Goal: Task Accomplishment & Management: Manage account settings

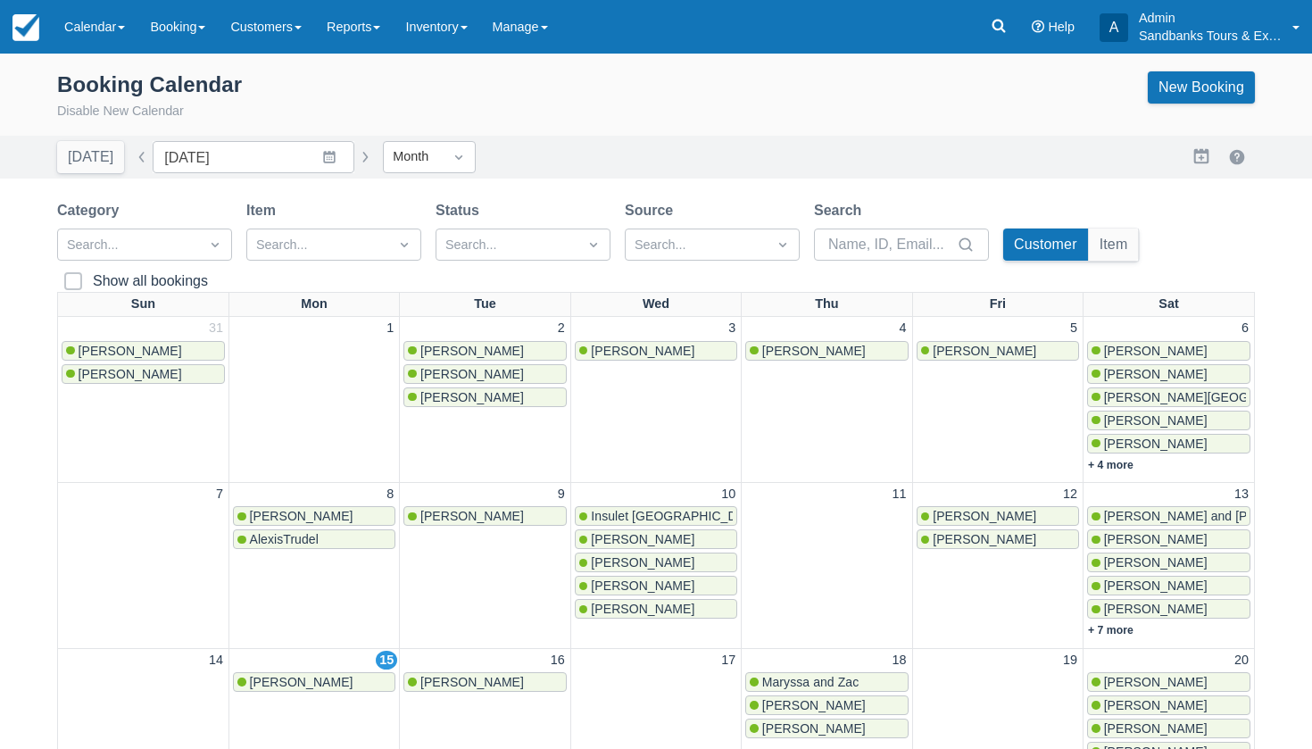
scroll to position [146, 0]
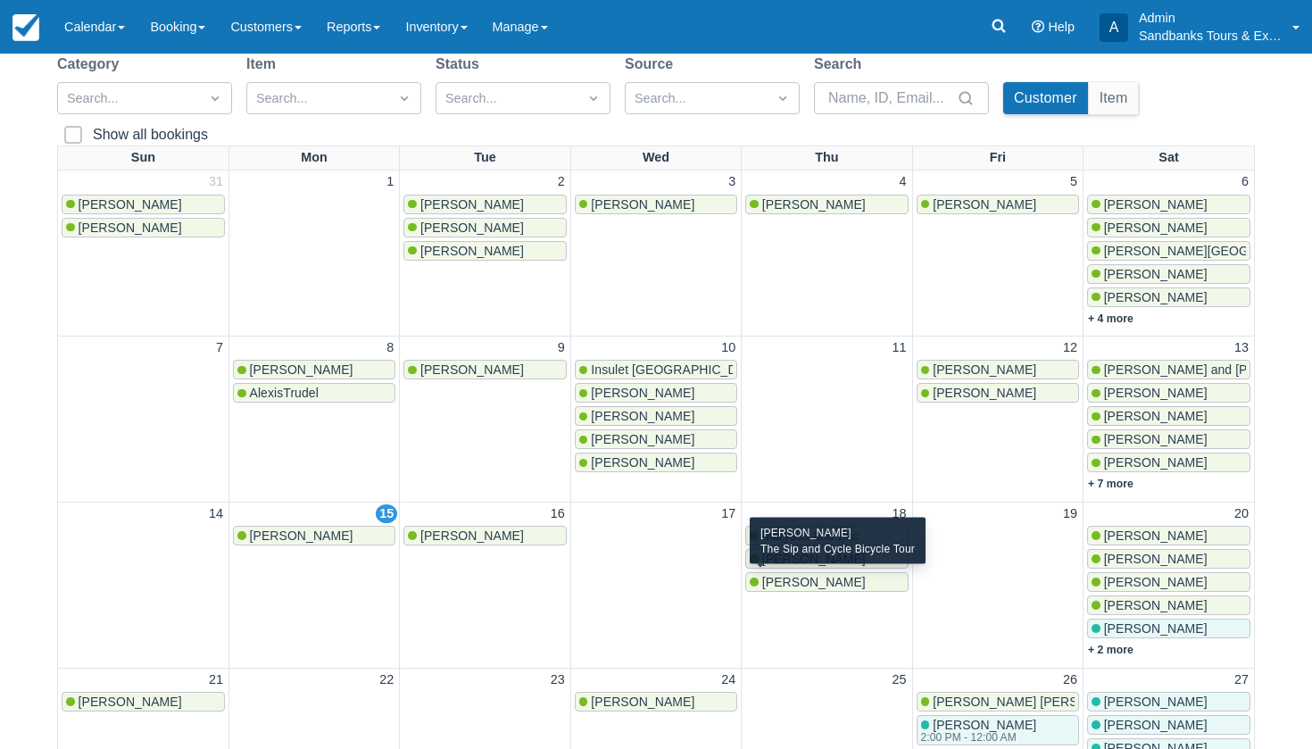
click at [770, 577] on span "[PERSON_NAME]" at bounding box center [814, 582] width 104 height 14
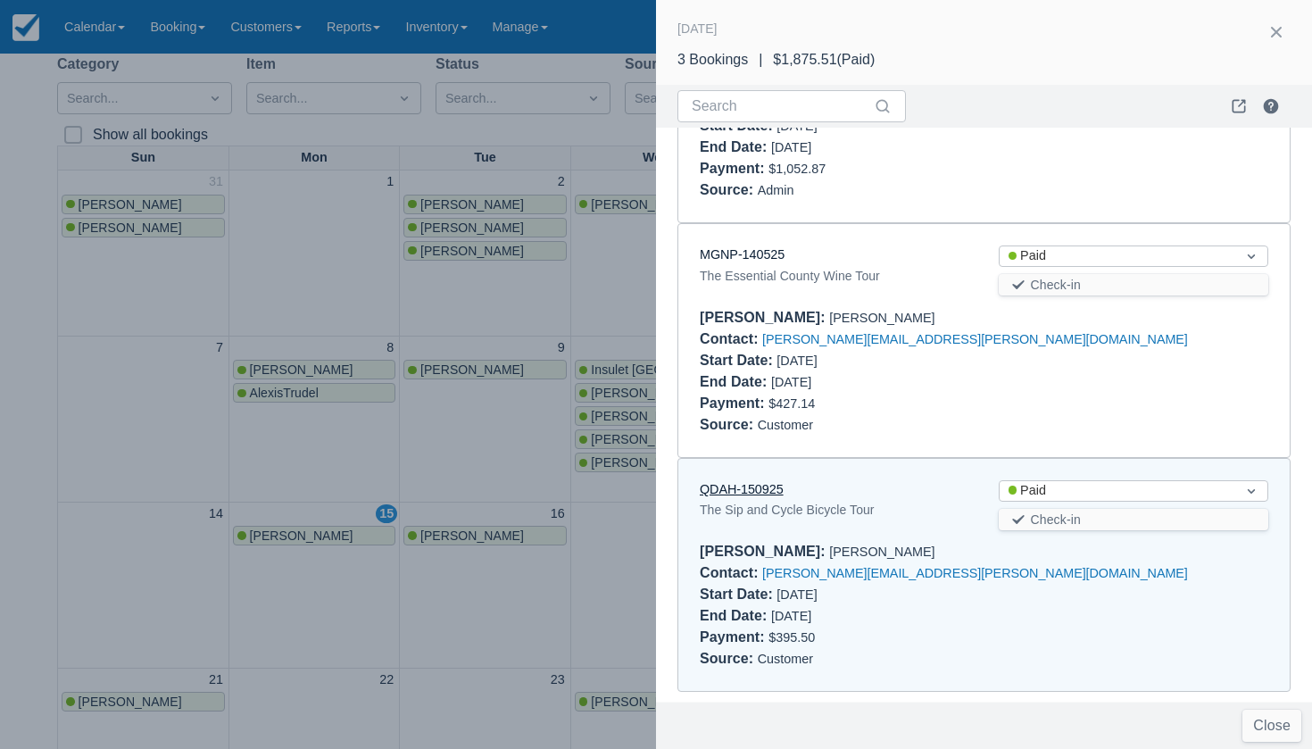
click at [735, 488] on link "QDAH-150925" at bounding box center [742, 489] width 84 height 14
click at [602, 288] on div at bounding box center [656, 374] width 1312 height 749
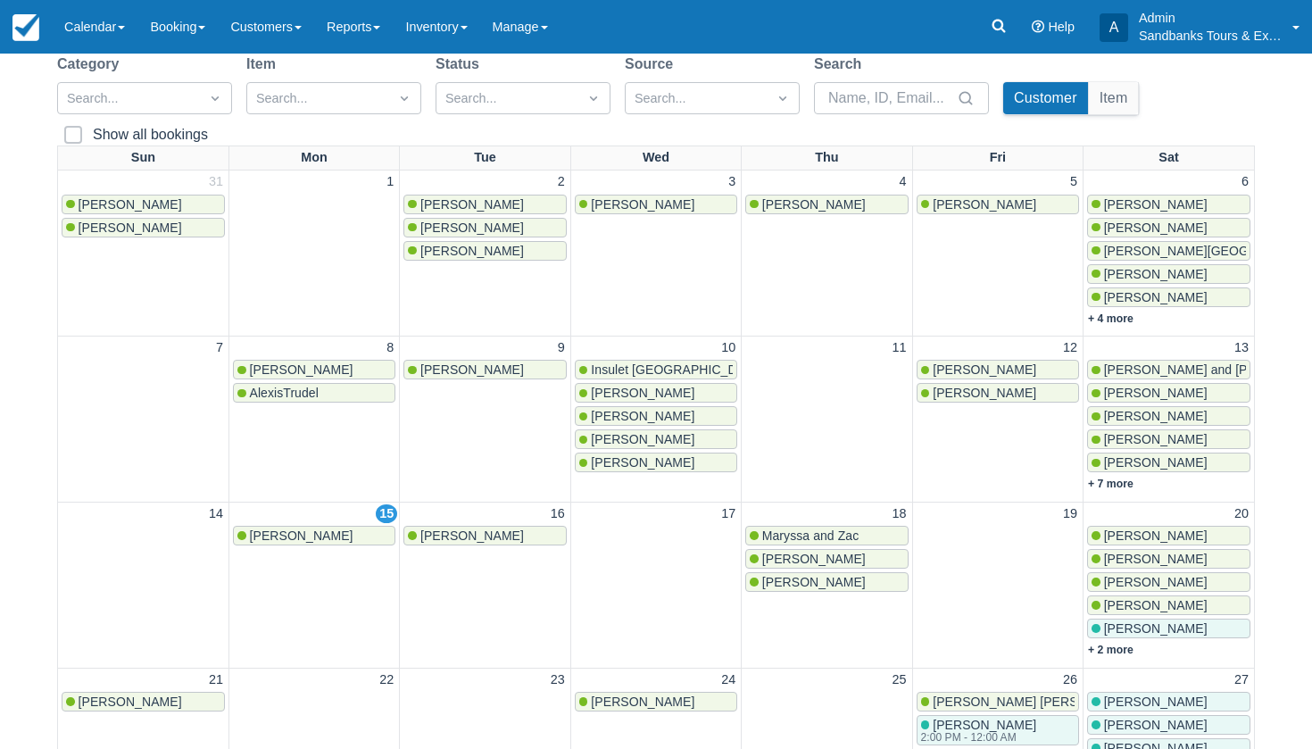
scroll to position [0, 0]
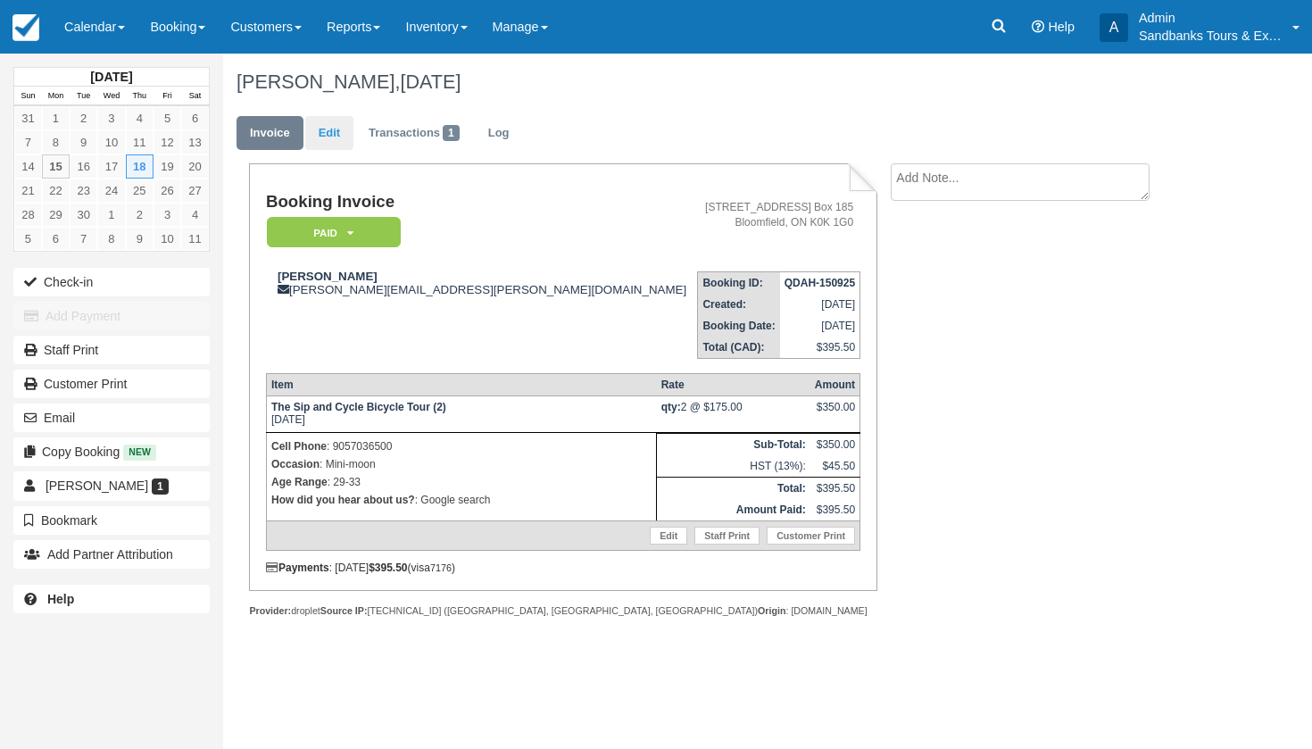
click at [319, 129] on link "Edit" at bounding box center [329, 133] width 48 height 35
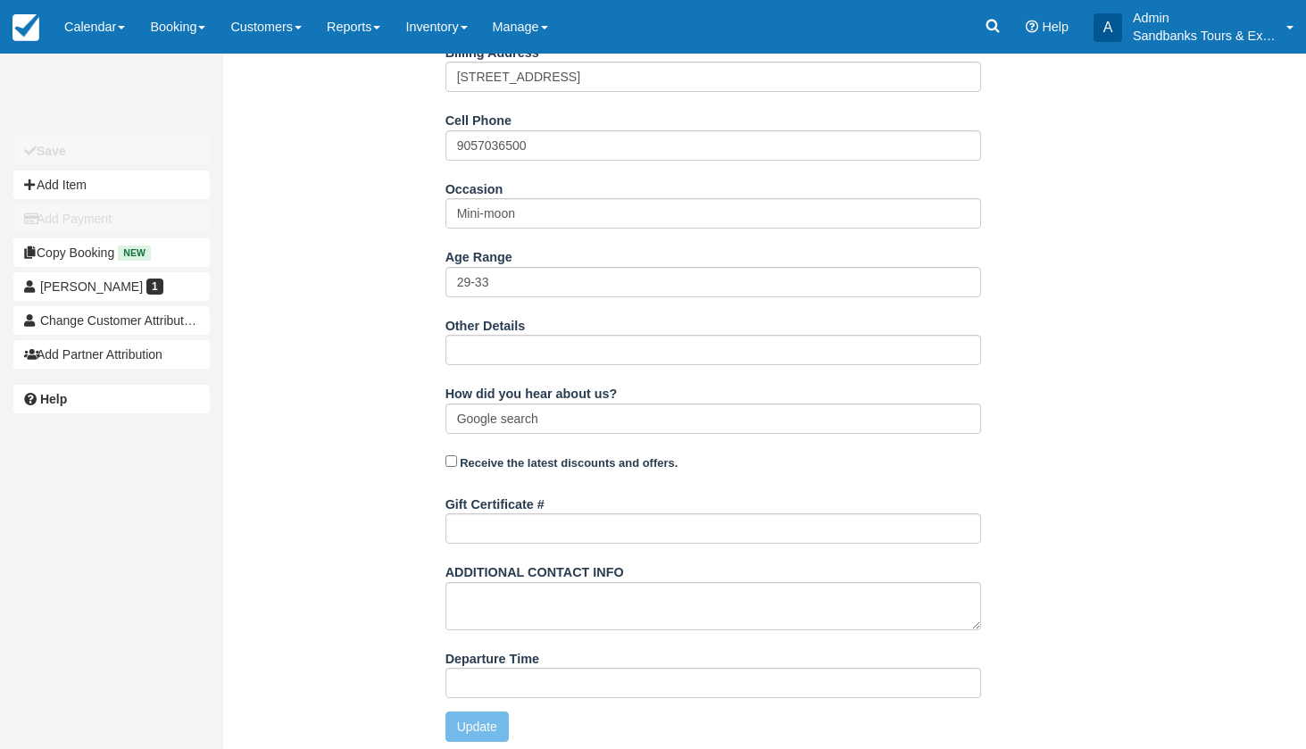
scroll to position [536, 0]
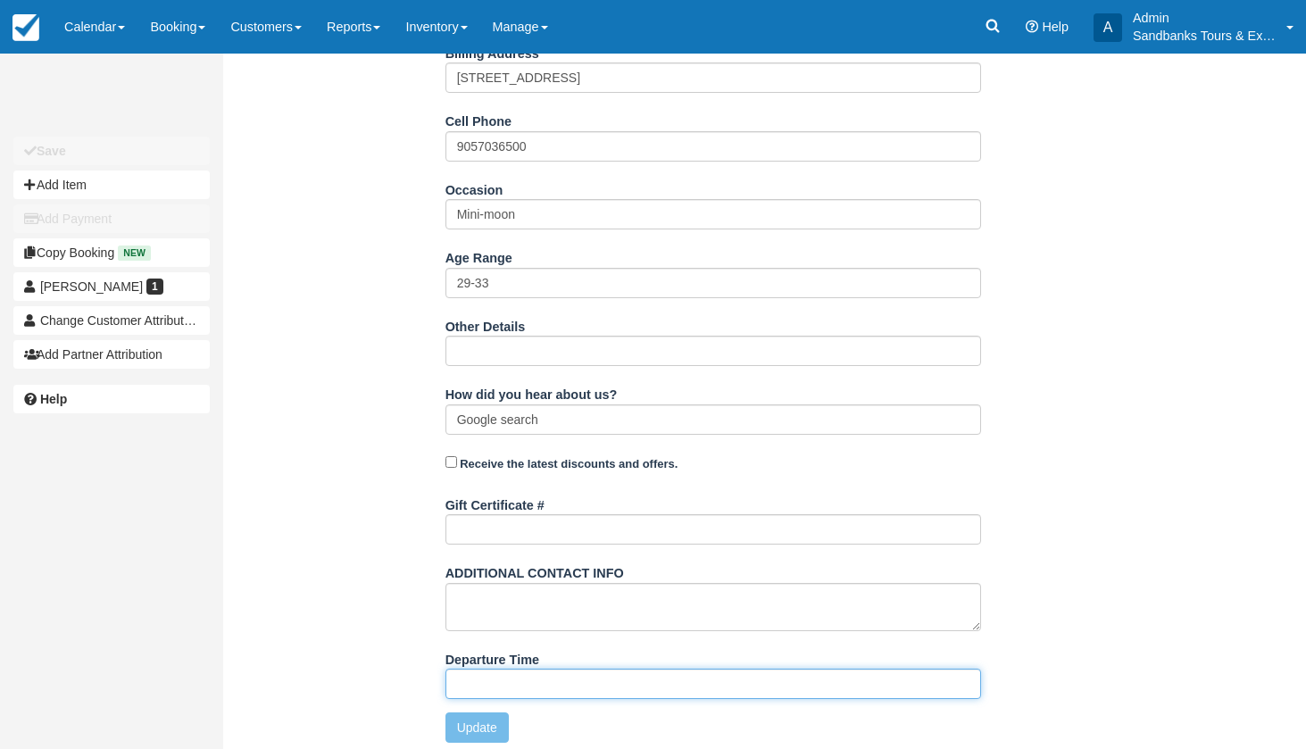
click at [558, 676] on input "Departure Time" at bounding box center [713, 684] width 536 height 30
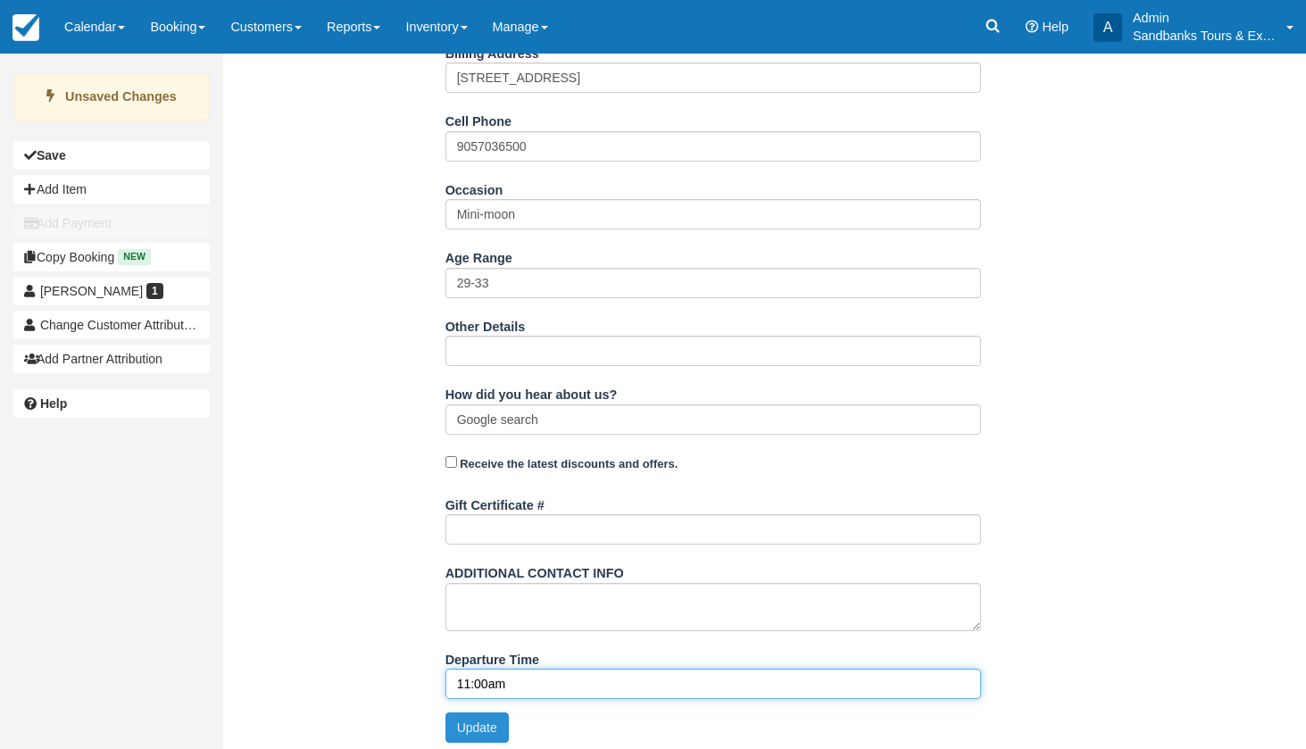
type input "11:00am"
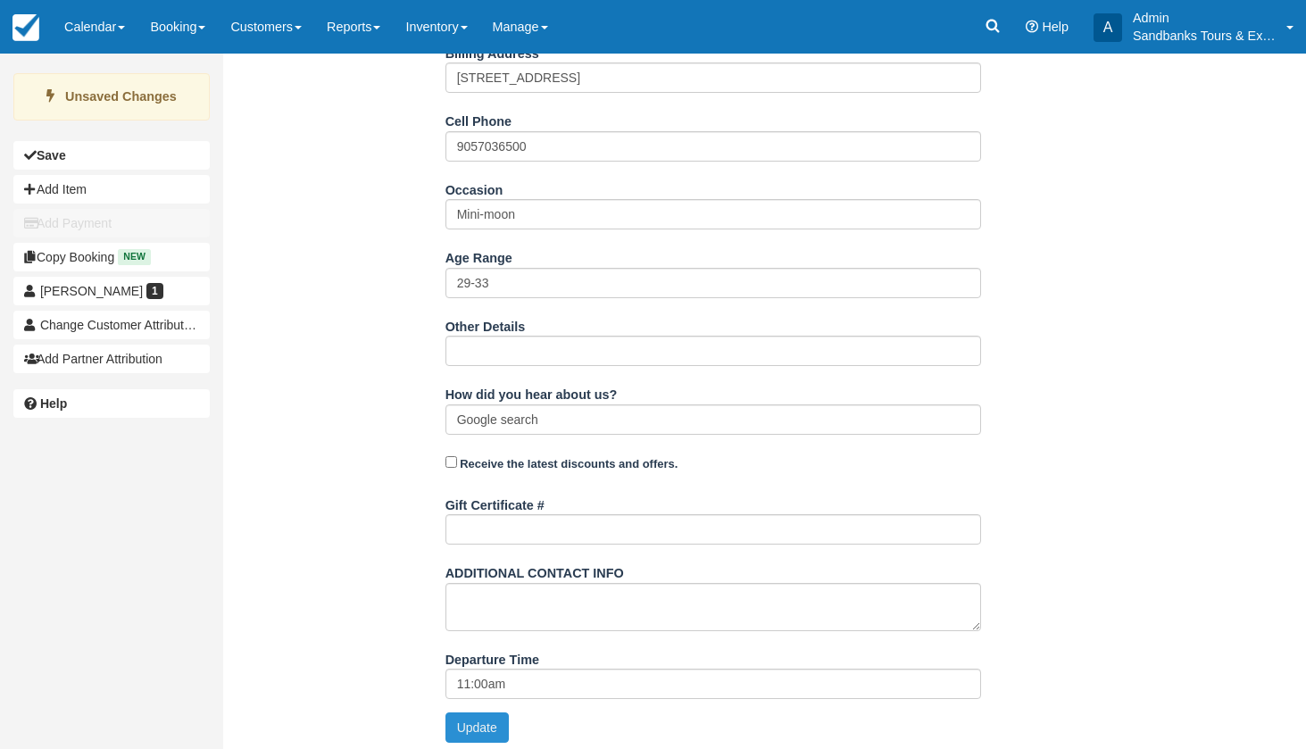
click at [460, 729] on button "Update" at bounding box center [476, 727] width 63 height 30
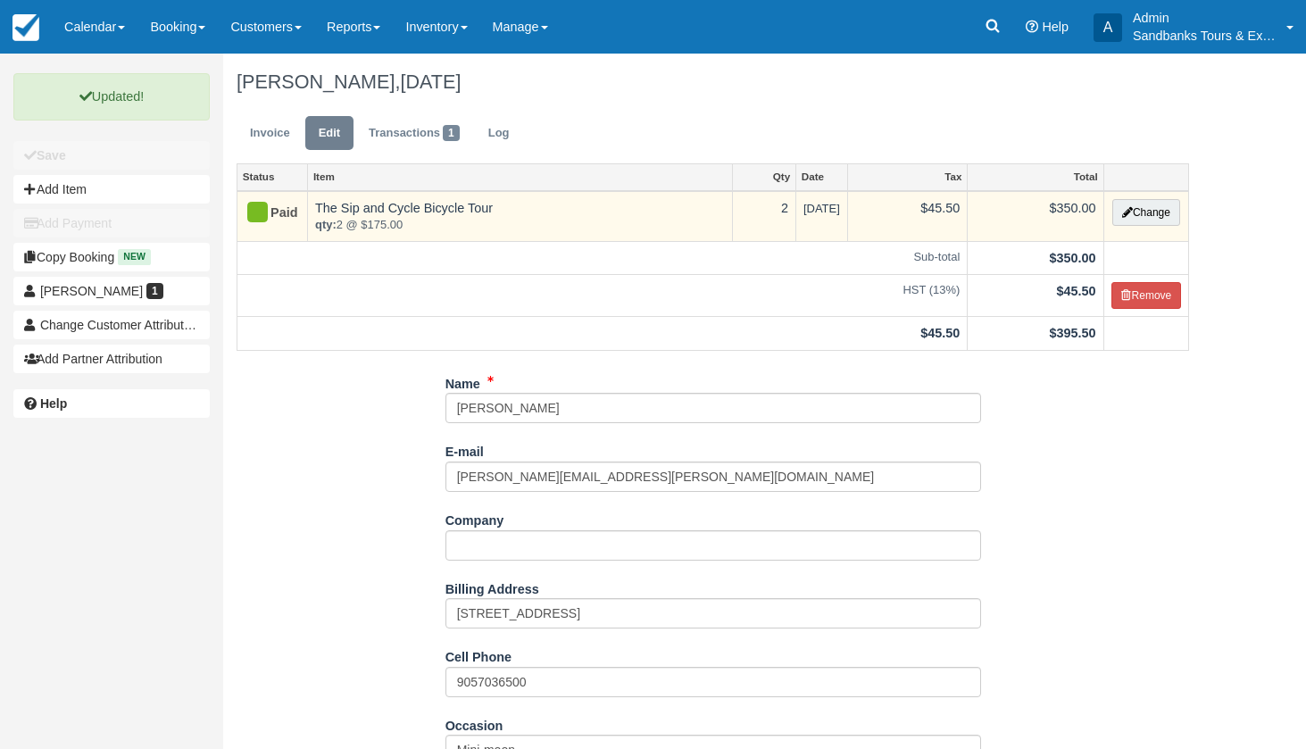
scroll to position [0, 0]
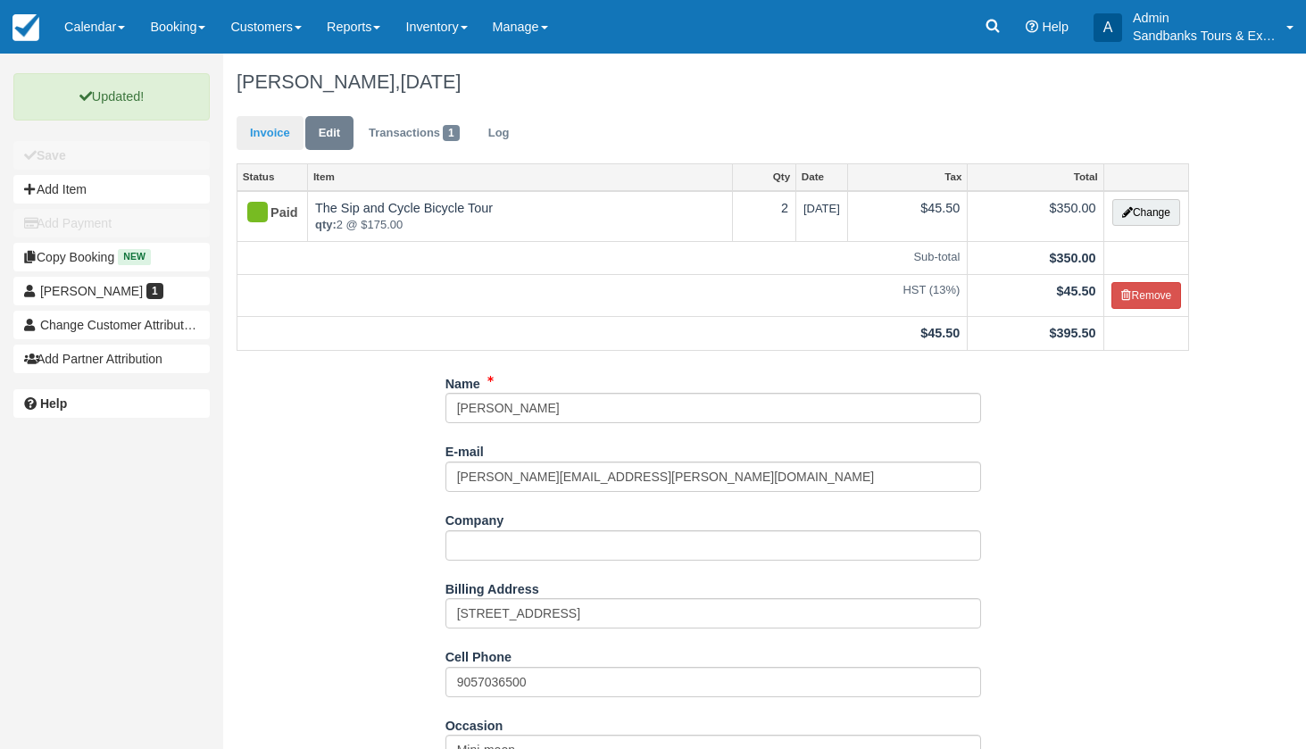
click at [265, 129] on link "Invoice" at bounding box center [270, 133] width 67 height 35
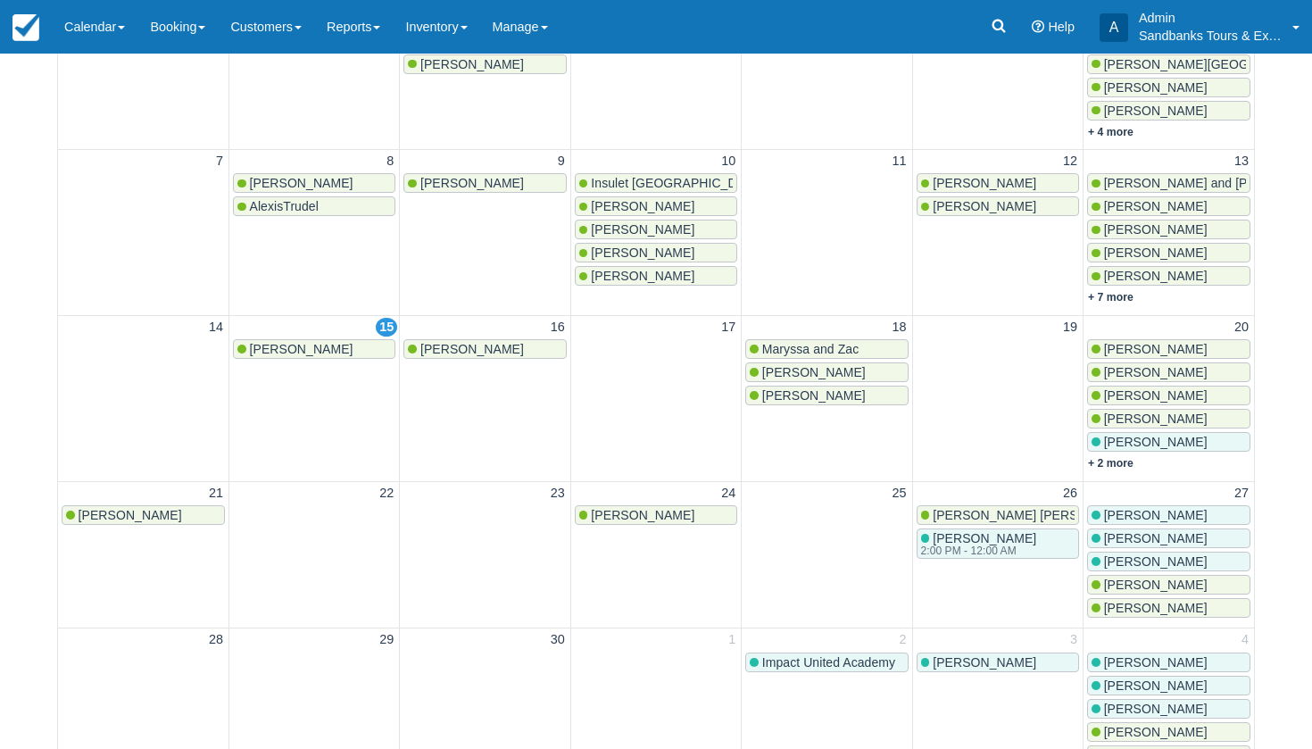
scroll to position [341, 0]
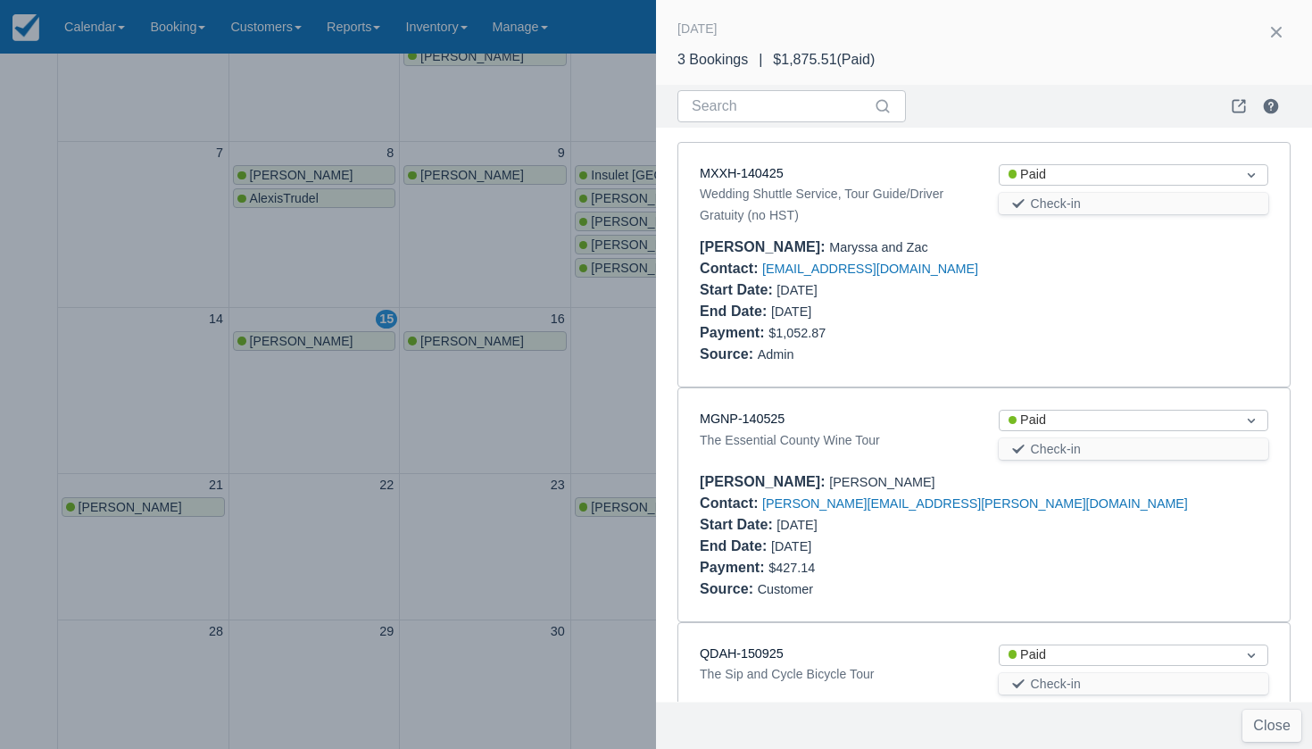
click at [394, 384] on div at bounding box center [656, 374] width 1312 height 749
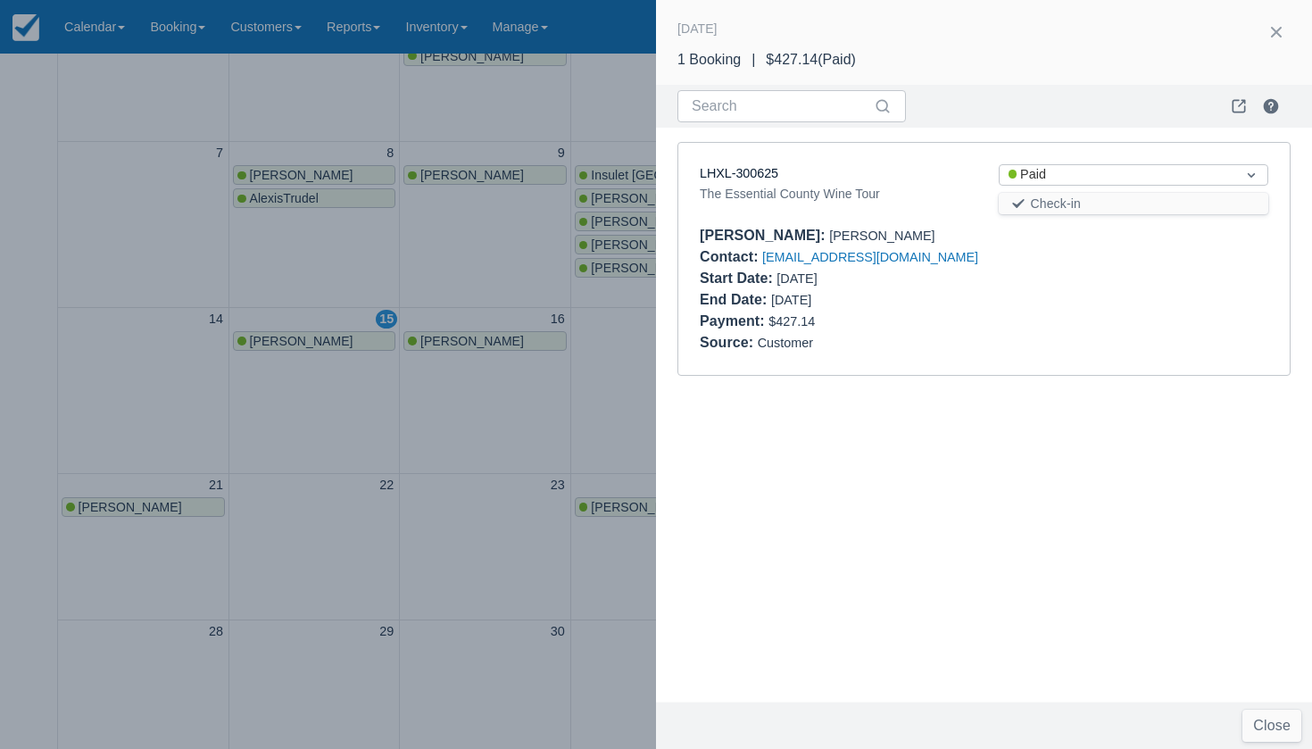
click at [409, 374] on div at bounding box center [656, 374] width 1312 height 749
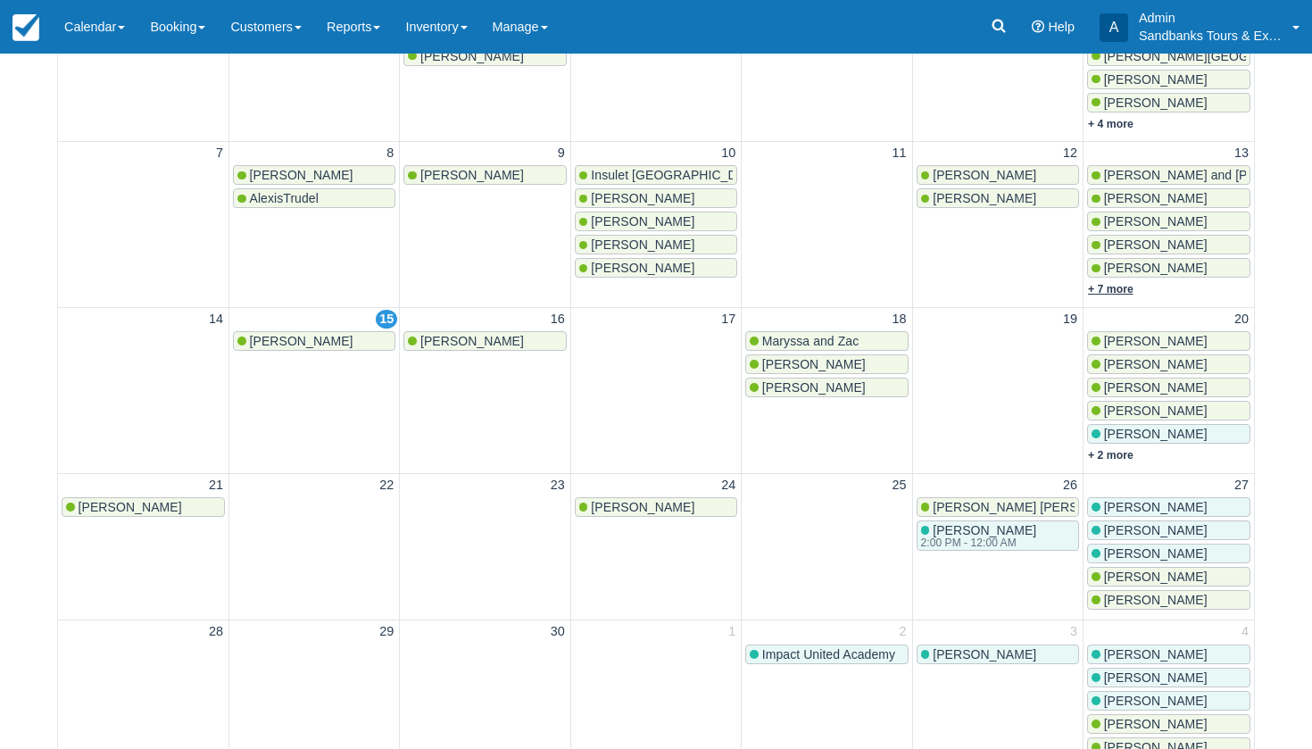
click at [1120, 286] on link "+ 7 more" at bounding box center [1111, 289] width 46 height 12
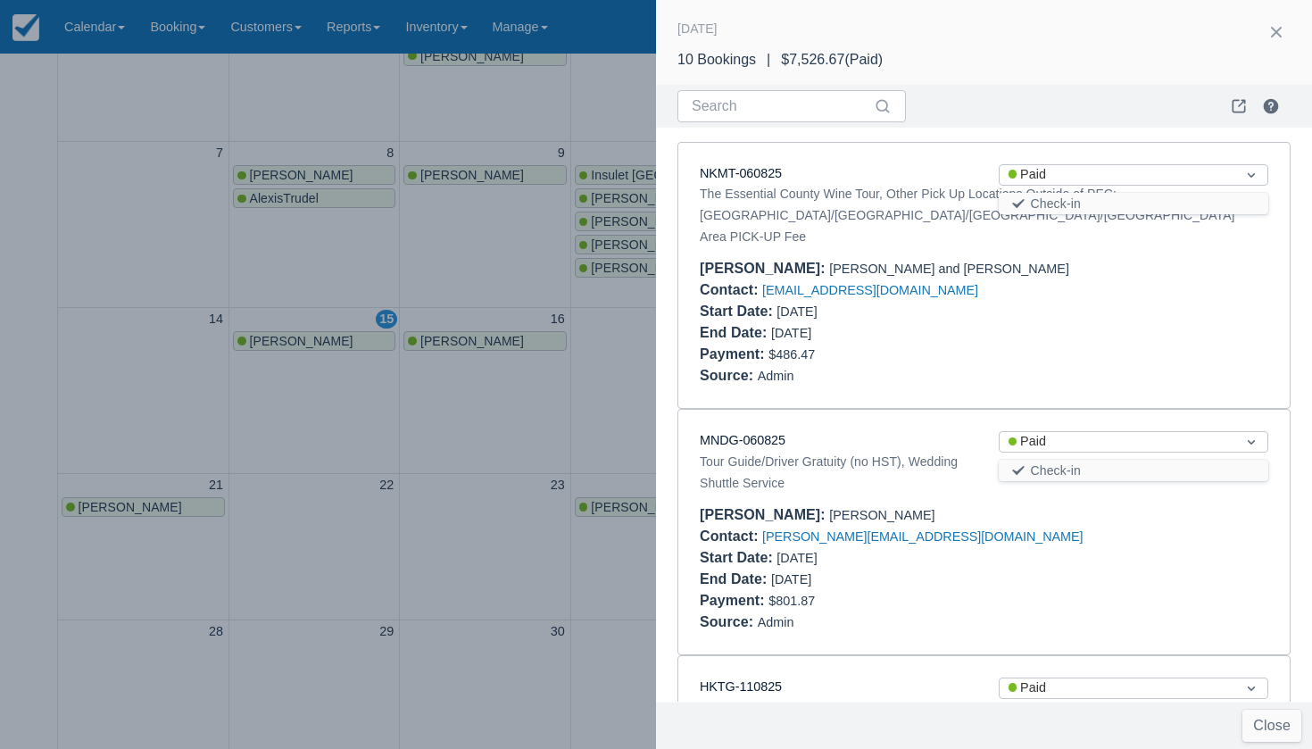
click at [569, 369] on div at bounding box center [656, 374] width 1312 height 749
